Goal: Find specific page/section: Find specific page/section

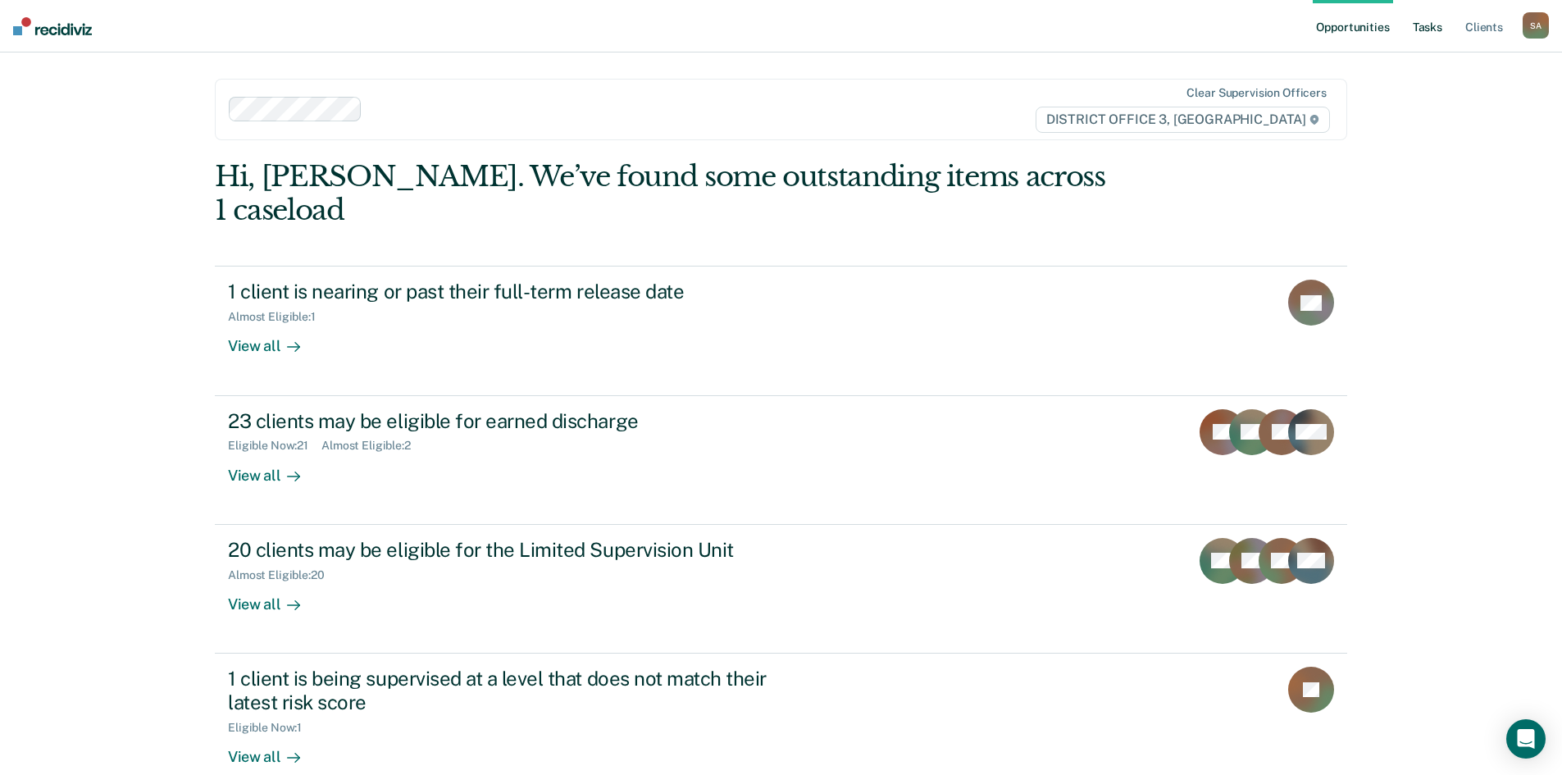
click at [1443, 30] on link "Tasks" at bounding box center [1427, 26] width 36 height 52
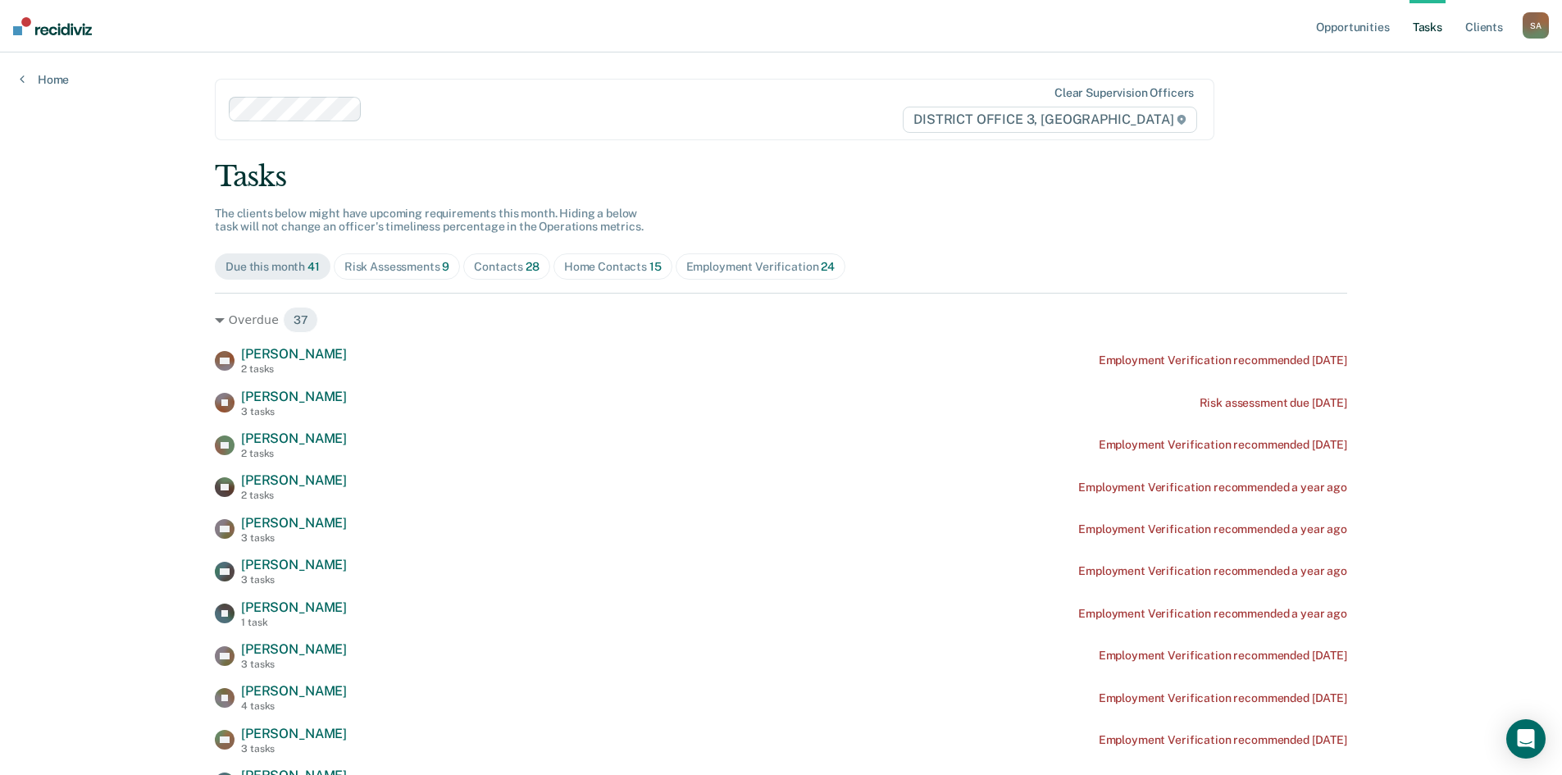
click at [431, 269] on div "Risk Assessments 9" at bounding box center [397, 267] width 106 height 14
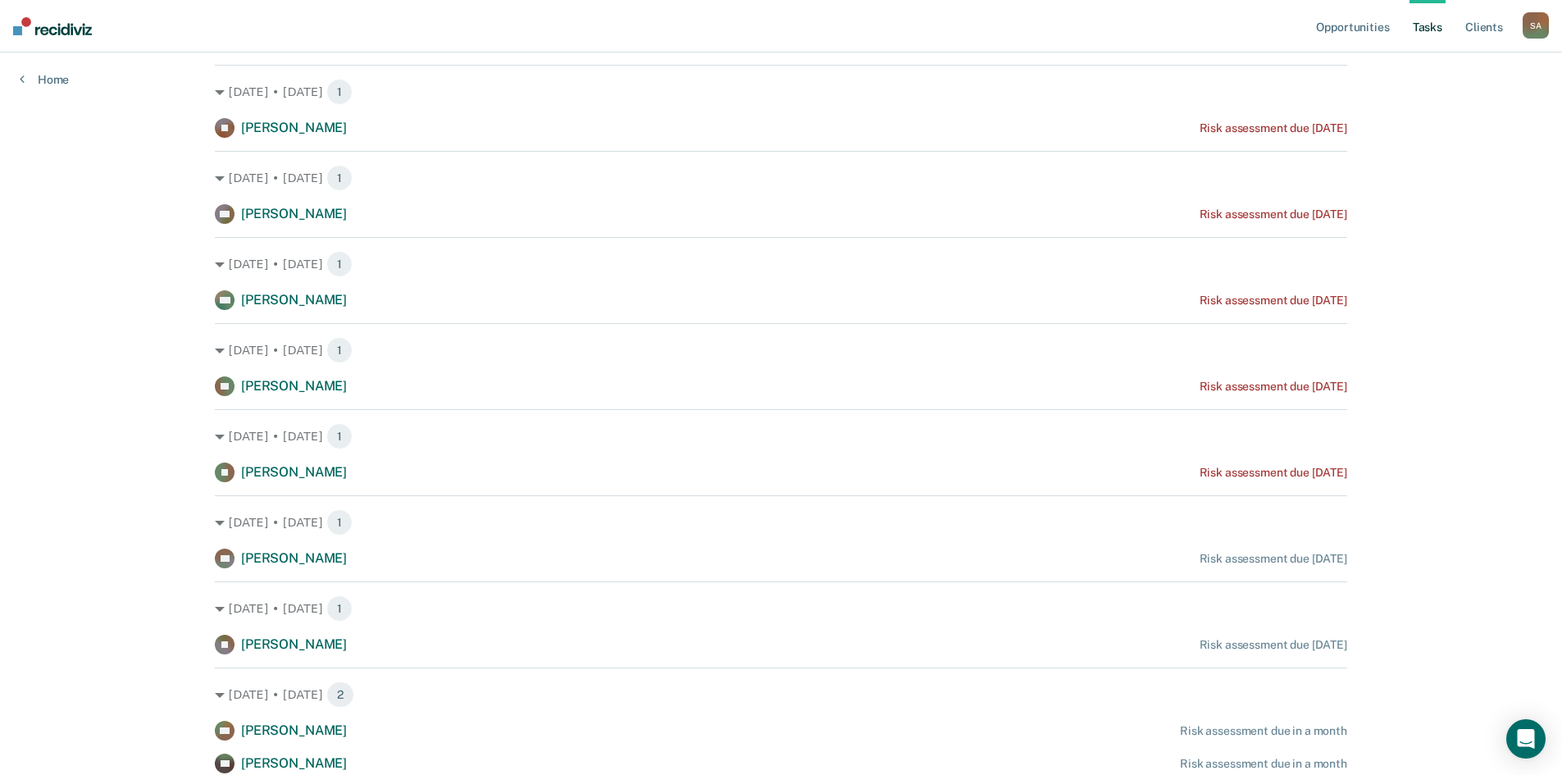
scroll to position [210, 0]
